Goal: Transaction & Acquisition: Purchase product/service

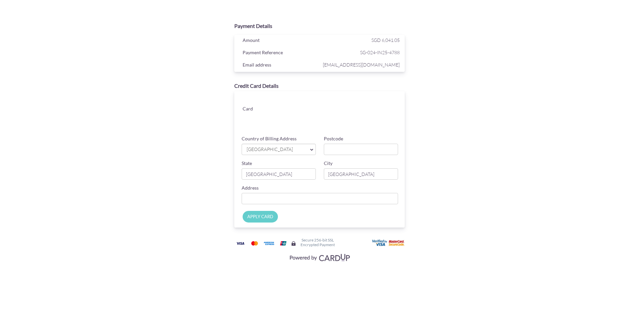
click at [310, 148] on link "[GEOGRAPHIC_DATA]" at bounding box center [278, 149] width 74 height 11
click at [291, 149] on span "[GEOGRAPHIC_DATA]" at bounding box center [275, 149] width 59 height 7
click at [375, 150] on input "Postcode" at bounding box center [361, 149] width 74 height 11
type input "408969"
click at [268, 199] on input "Country of Billing Address" at bounding box center [319, 198] width 156 height 11
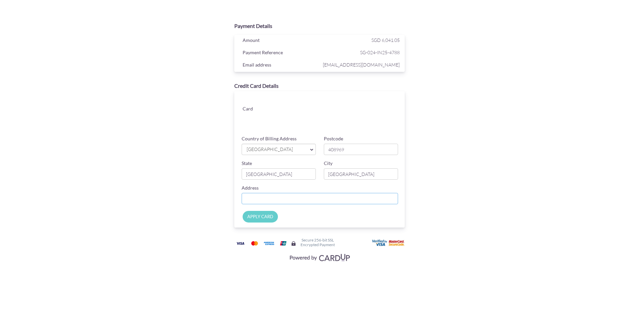
click at [274, 196] on input "Country of Billing Address" at bounding box center [319, 198] width 156 height 11
paste input "[STREET_ADDRESS][PERSON_NAME]"
click at [302, 199] on input "[STREET_ADDRESS][PERSON_NAME]" at bounding box center [319, 198] width 156 height 11
type input "[STREET_ADDRESS][PERSON_NAME]"
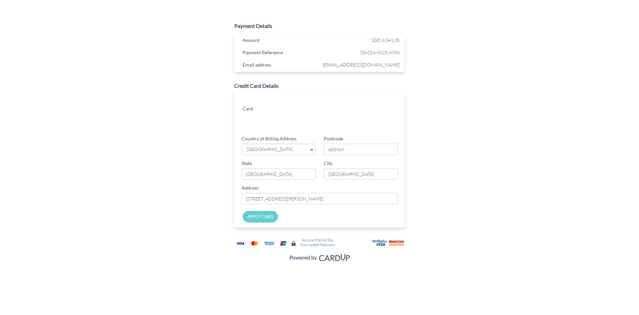
click at [257, 217] on input "APPLY CARD" at bounding box center [259, 217] width 35 height 12
type input "Applying..."
